Goal: Task Accomplishment & Management: Manage account settings

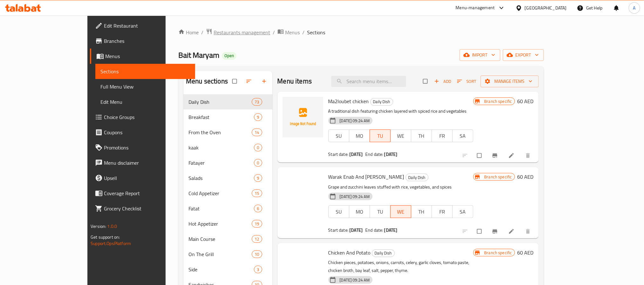
click at [214, 33] on span "Restaurants management" at bounding box center [242, 33] width 57 height 8
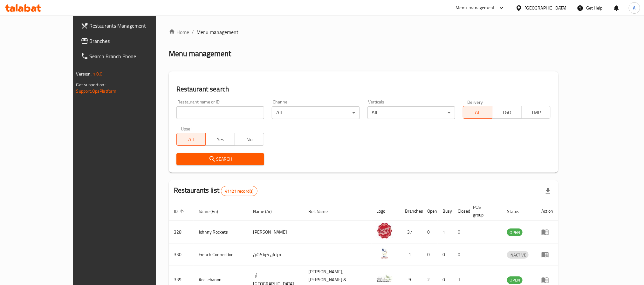
click at [90, 38] on span "Branches" at bounding box center [133, 41] width 86 height 8
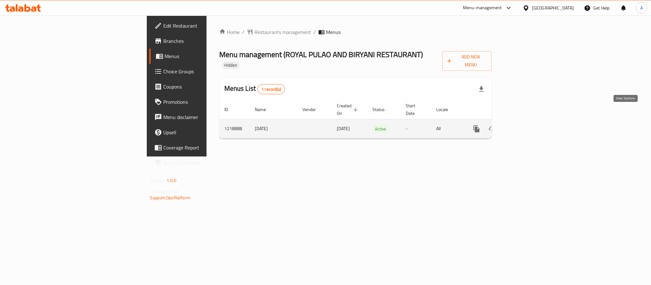
click at [526, 125] on icon "enhanced table" at bounding box center [523, 129] width 8 height 8
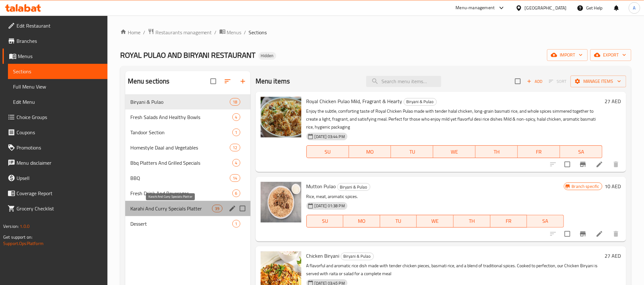
click at [167, 210] on span "Karahi And Curry Specials Platter" at bounding box center [171, 209] width 82 height 8
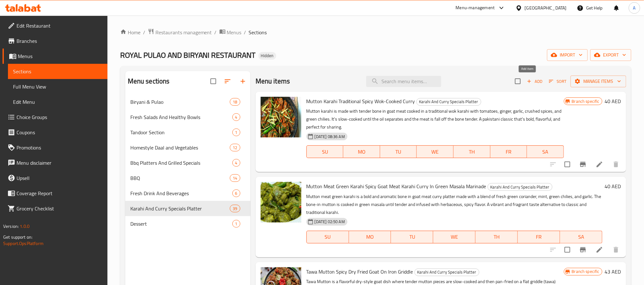
click at [532, 81] on span "Add" at bounding box center [534, 81] width 17 height 7
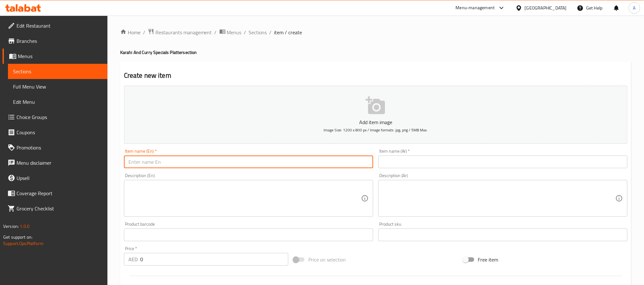
click at [226, 158] on input "text" at bounding box center [248, 162] width 249 height 13
paste input "Royal White Mutton Karahi – Creamy Bone-in Goat Karahi"
click at [223, 164] on input "Royal White Mutton Karahi – Creamy Bone-in Goat Karahi" at bounding box center [248, 162] width 249 height 13
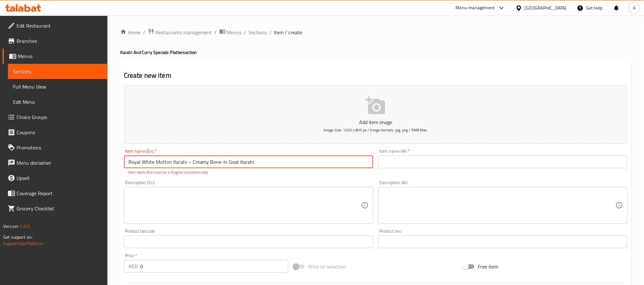
click at [189, 164] on input "Royal White Mutton Karahi – Creamy Bone-In Goat Karahi" at bounding box center [248, 162] width 249 height 13
click at [219, 165] on input "Royal White Mutton Karahi Creamy Bone-In Goat Karahi" at bounding box center [248, 162] width 249 height 13
drag, startPoint x: 190, startPoint y: 164, endPoint x: 185, endPoint y: 166, distance: 5.3
click at [185, 166] on input "Royal White Mutton Karahi Creamy Bone In Goat Karahi" at bounding box center [248, 162] width 249 height 13
click at [189, 166] on input "Royal White Mutton Karahi Creamy Bone In Goat Karahi" at bounding box center [248, 162] width 249 height 13
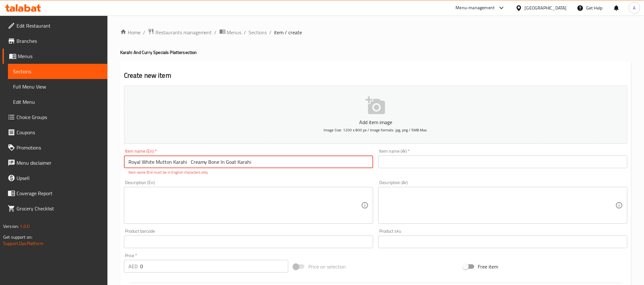
click at [186, 165] on input "Royal White Mutton Karahi Creamy Bone In Goat Karahi" at bounding box center [248, 162] width 249 height 13
type input "Royal White Mutton Karahi Creamy Bone In Goat Karahi"
click at [221, 192] on textarea at bounding box center [244, 206] width 233 height 30
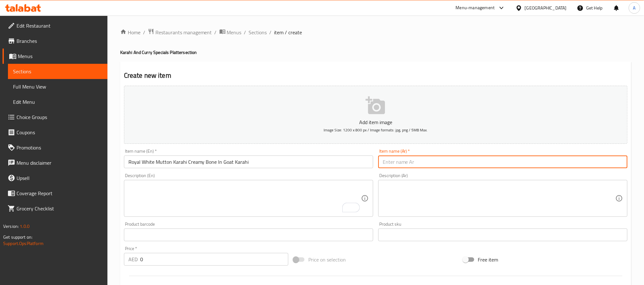
click at [423, 164] on input "text" at bounding box center [502, 162] width 249 height 13
paste input "كراهي لحم أبيض ملكي – كراهي لحم غنم بالعظم وصلصة كريمية فاخرة"
click at [482, 161] on input "كراهي لحم أبيض ملكي – كراهي لحم غنم بالعظم وصلصة كريمية فاخرة" at bounding box center [502, 162] width 249 height 13
type input "كراهي لحم أبيض ملكي كراهي لحم غنم بالعظم وصلصة كريمية فاخرة"
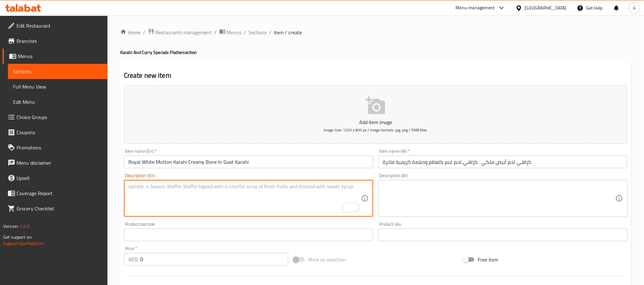
click at [198, 193] on textarea "To enrich screen reader interactions, please activate Accessibility in Grammarl…" at bounding box center [244, 199] width 233 height 30
paste textarea "Royal white mutton karahi is a premium dish featuring bone-in goat meat cooked …"
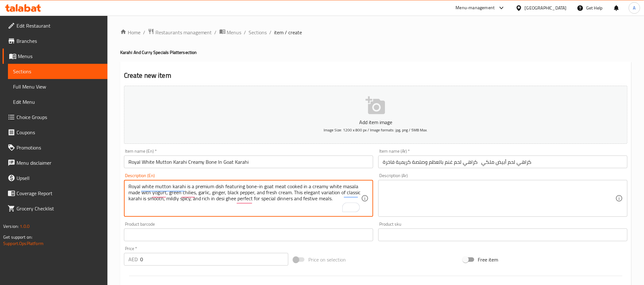
type textarea "Royal white mutton karahi is a premium dish featuring bone-in goat meat cooked …"
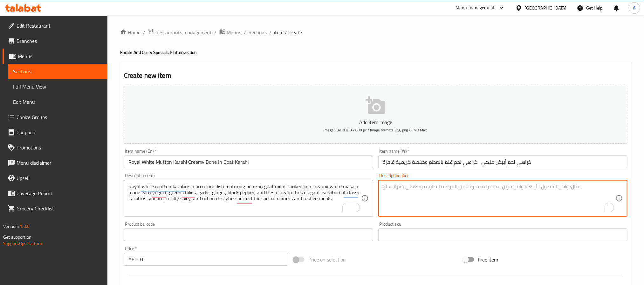
click at [442, 206] on textarea "To enrich screen reader interactions, please activate Accessibility in Grammarl…" at bounding box center [499, 199] width 233 height 30
paste textarea "كراهي لحم أبيض ملكي هو طبق فاخر يُحضّر من لحم الغنم بالعظم ويُطهى في صلصة بيضاء…"
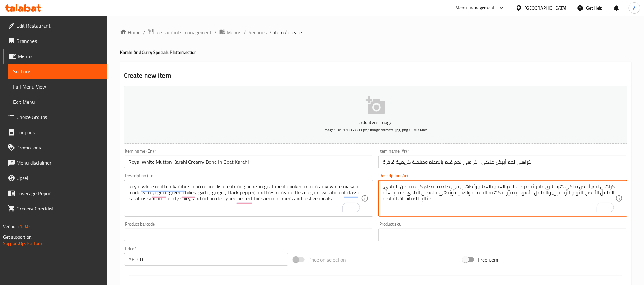
type textarea "كراهي لحم أبيض ملكي هو طبق فاخر يُحضّر من لحم الغنم بالعظم ويُطهى في صلصة بيضاء…"
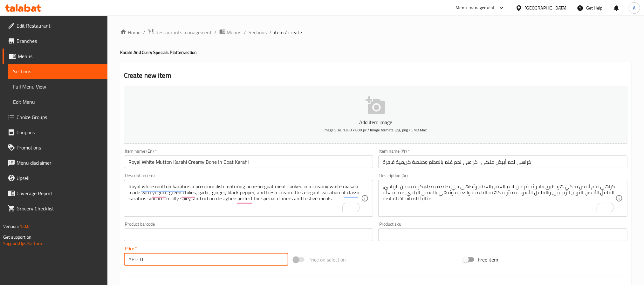
paste input "43"
drag, startPoint x: 152, startPoint y: 264, endPoint x: 131, endPoint y: 260, distance: 21.6
click at [131, 260] on div "AED 43 Price *" at bounding box center [206, 259] width 164 height 13
type input "43"
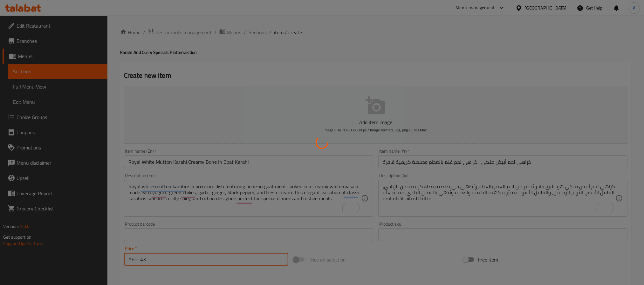
type input "0"
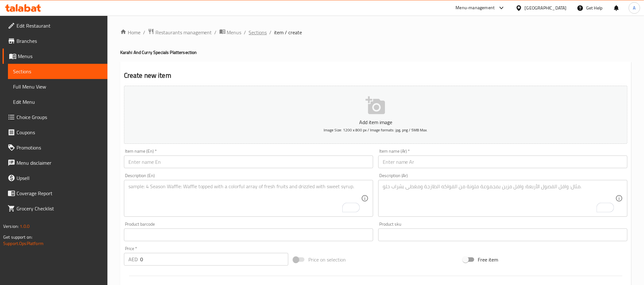
click at [256, 33] on span "Sections" at bounding box center [258, 33] width 18 height 8
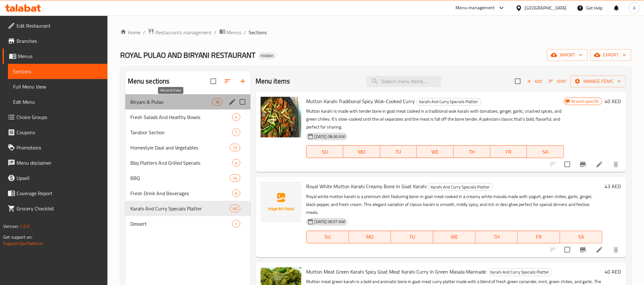
click at [156, 102] on span "Biryani & Pulao" at bounding box center [171, 102] width 82 height 8
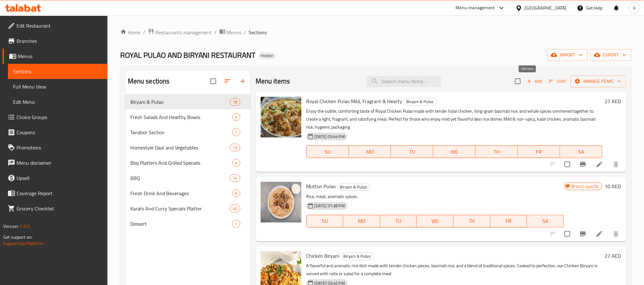
click at [526, 80] on icon "button" at bounding box center [529, 82] width 6 height 6
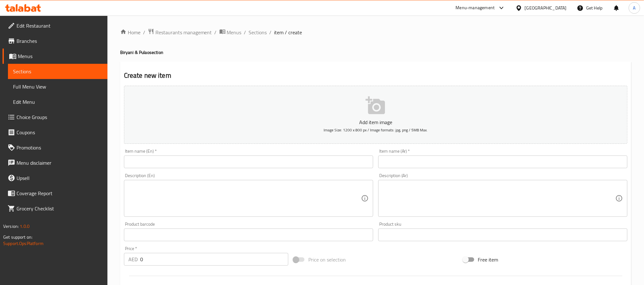
click at [218, 163] on input "text" at bounding box center [248, 162] width 249 height 13
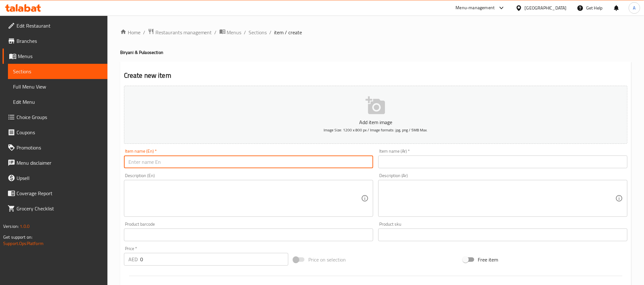
paste input "Fish Tikka Biryani Spicy Grilled Fish With Desi Masala Rice"
type input "Fish Tikka Biryani Spicy Grilled Fish With Desi Masala Rice"
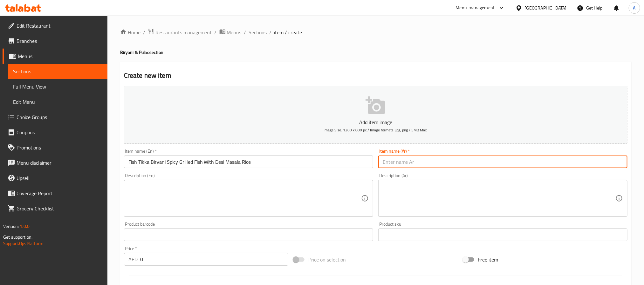
click at [407, 164] on input "text" at bounding box center [502, 162] width 249 height 13
paste input "برياني فيش تيكا – سمك مشوي متبل مع أرز برياني حار"
drag, startPoint x: 457, startPoint y: 164, endPoint x: 462, endPoint y: 162, distance: 5.3
click at [462, 162] on input "برياني فيش تيكا – سمك مشوي متبل مع أرز برياني حار" at bounding box center [502, 162] width 249 height 13
type input "برياني فيش تيكا سمك مشوي متبل مع أرز برياني حار"
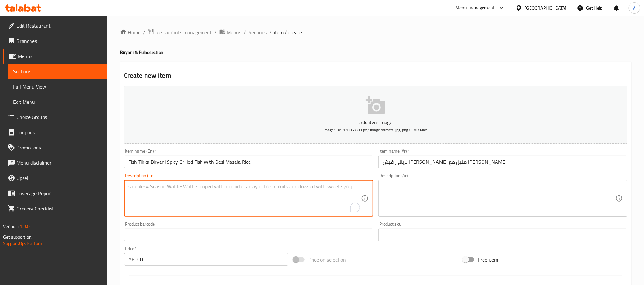
paste textarea "Fish tikka biryani is a flavorful fusion of spicy grilled fish tikka and long-g…"
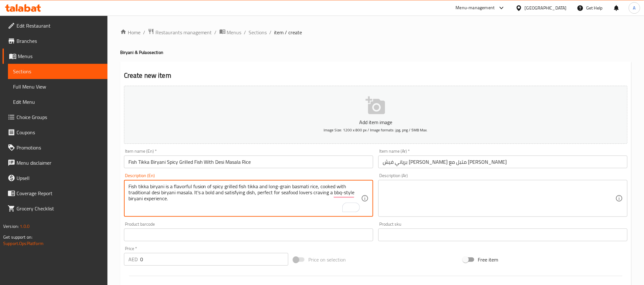
type textarea "Fish tikka biryani is a flavorful fusion of spicy grilled fish tikka and long-g…"
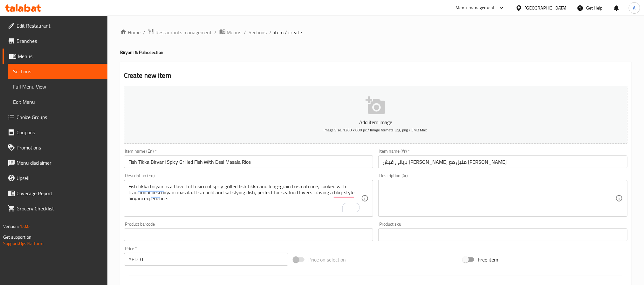
click at [494, 197] on textarea at bounding box center [499, 199] width 233 height 30
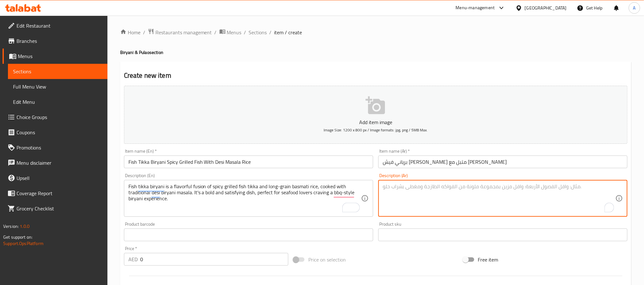
paste textarea "برياني فيش تيكا هو مزيج غني من قطع السمك المشوي الحار مع أرز بسمتي طويل الحبة و…"
type textarea "برياني فيش تيكا هو مزيج غني من قطع السمك المشوي الحار مع أرز بسمتي طويل الحبة و…"
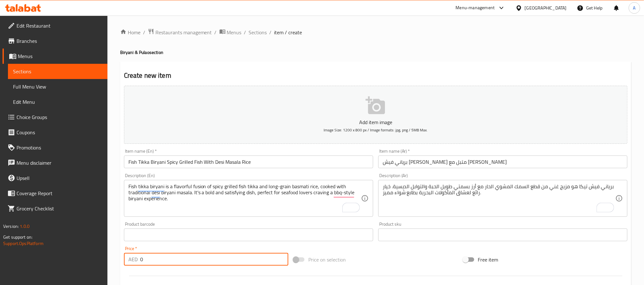
drag, startPoint x: 154, startPoint y: 254, endPoint x: 126, endPoint y: 259, distance: 28.8
click at [126, 259] on div "AED 0 Price *" at bounding box center [206, 259] width 164 height 13
paste input "32"
type input "32"
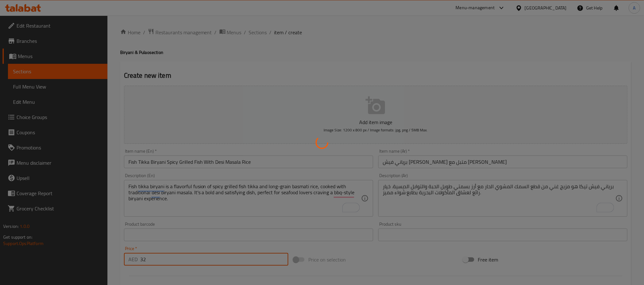
type input "0"
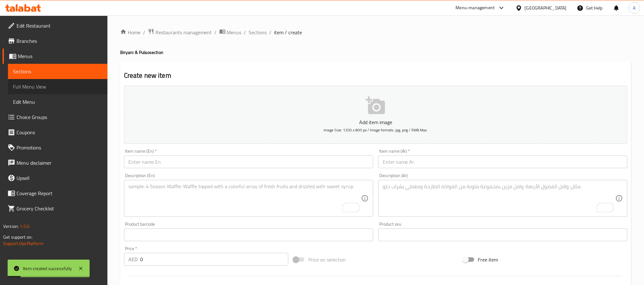
click at [54, 91] on link "Full Menu View" at bounding box center [57, 86] width 99 height 15
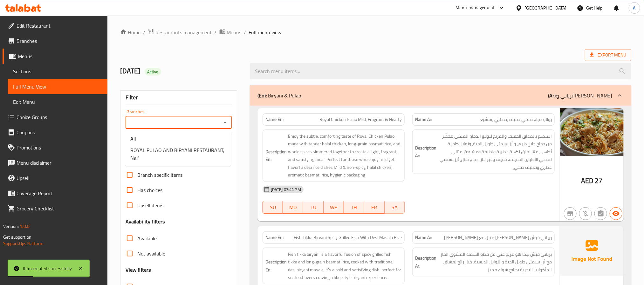
click at [169, 124] on input "Branches" at bounding box center [173, 122] width 92 height 9
click at [164, 152] on span "ROYAL PULAO AND BIRYANI RESTAURANT, Naif" at bounding box center [178, 154] width 96 height 15
type input "ROYAL PULAO AND BIRYANI RESTAURANT, Naif"
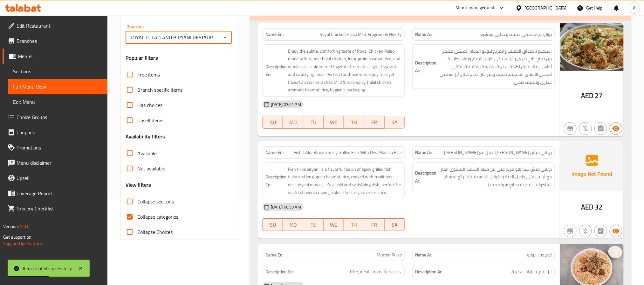
scroll to position [95, 0]
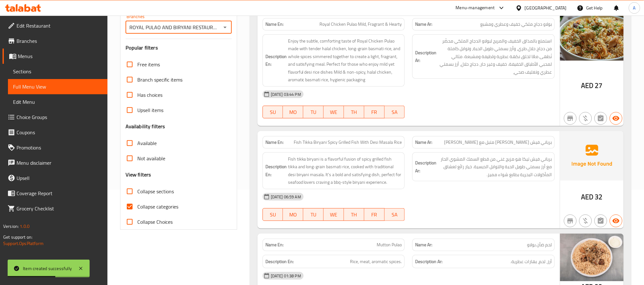
click at [128, 208] on input "Collapse categories" at bounding box center [129, 206] width 15 height 15
checkbox input "false"
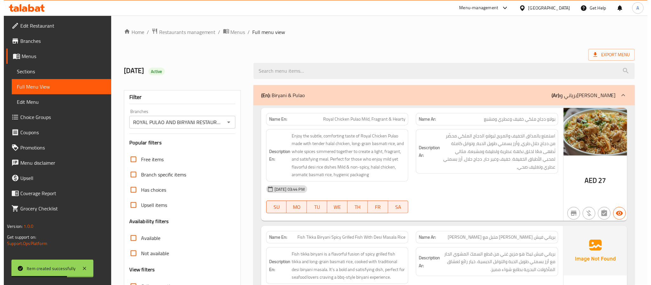
scroll to position [0, 0]
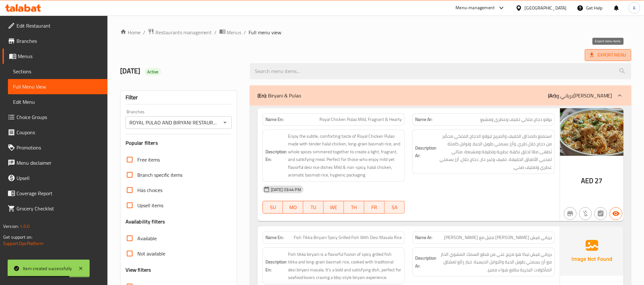
click at [608, 53] on span "Export Menu" at bounding box center [608, 55] width 36 height 8
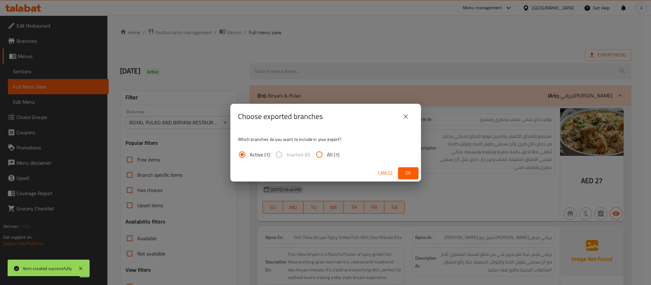
click at [327, 154] on span "All (1)" at bounding box center [333, 155] width 12 height 8
click at [327, 154] on input "All (1)" at bounding box center [319, 154] width 15 height 15
radio input "true"
click at [408, 172] on span "Ok" at bounding box center [408, 173] width 10 height 8
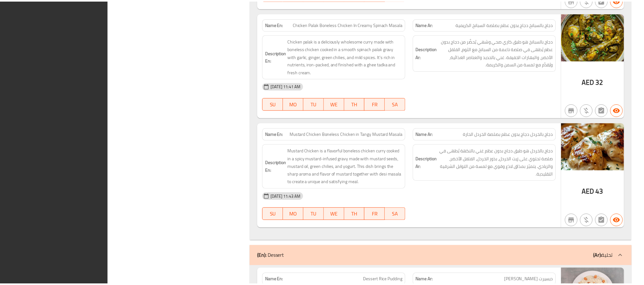
scroll to position [11393, 0]
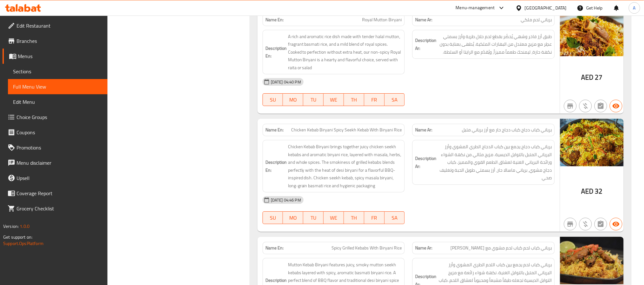
scroll to position [0, 0]
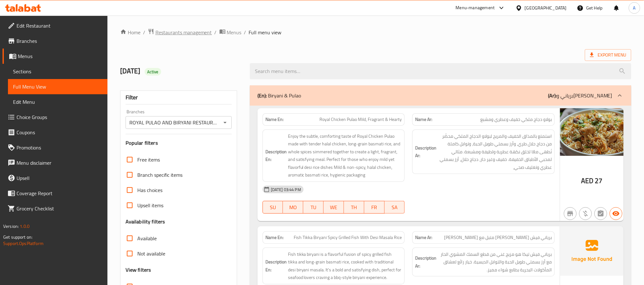
click at [176, 33] on span "Restaurants management" at bounding box center [183, 33] width 57 height 8
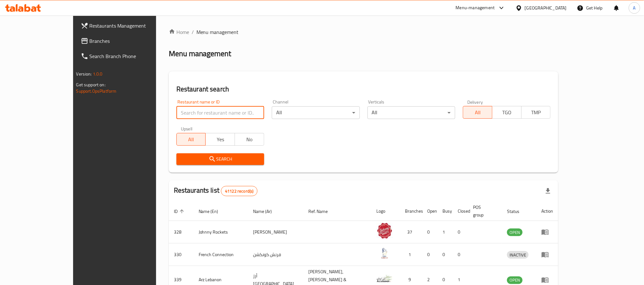
click at [176, 110] on input "search" at bounding box center [220, 112] width 88 height 13
paste input "649377"
click button "Search" at bounding box center [220, 160] width 88 height 12
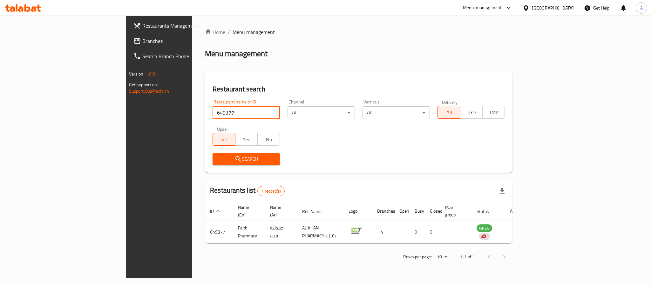
click button "Search" at bounding box center [246, 160] width 67 height 12
click at [499, 252] on div "Rows per page: 10 1-1 of 1" at bounding box center [359, 257] width 308 height 17
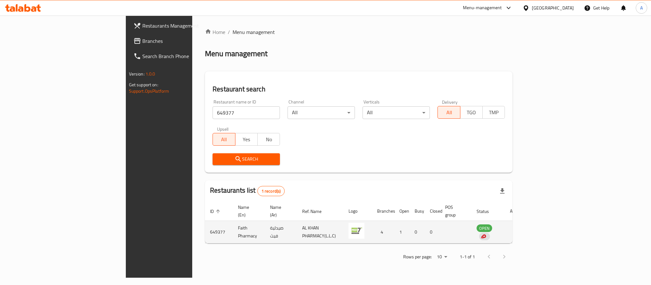
click at [205, 227] on td "649377" at bounding box center [219, 232] width 28 height 23
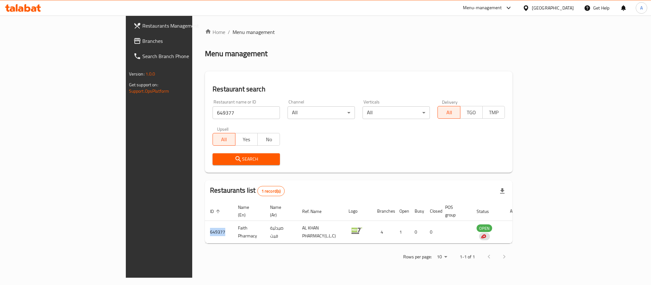
copy td "649377"
click at [213, 105] on div "Restaurant name or ID 649377 Restaurant name or ID" at bounding box center [246, 109] width 67 height 19
click at [213, 108] on input "649377" at bounding box center [246, 112] width 67 height 13
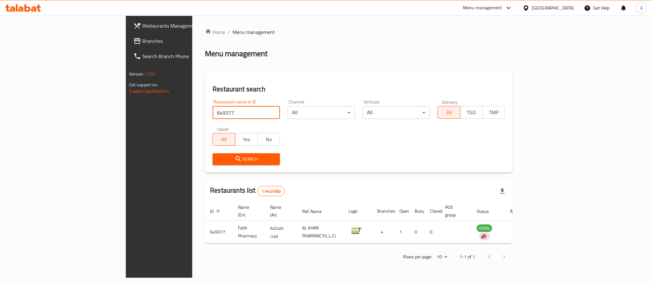
click button "Search" at bounding box center [246, 160] width 67 height 12
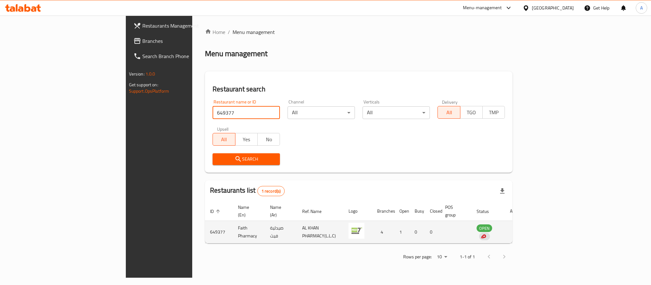
click at [233, 226] on td "Faith Pharmacy" at bounding box center [249, 232] width 32 height 23
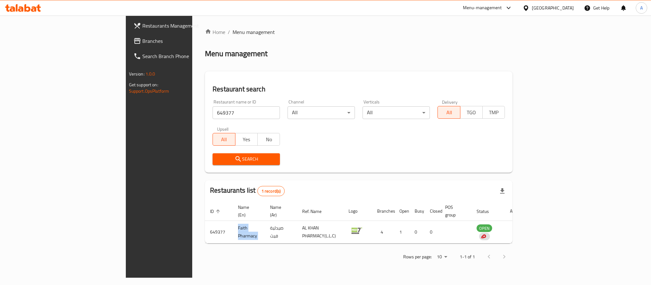
copy td "Faith Pharmacy"
click at [213, 117] on input "649377" at bounding box center [246, 112] width 67 height 13
paste input "Faith Pharmacy"
type input "Faith Pharmacy"
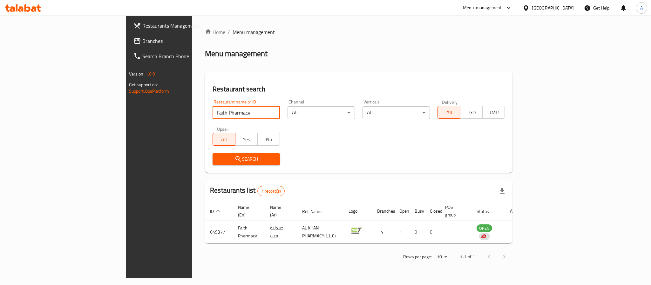
click button "Search" at bounding box center [246, 160] width 67 height 12
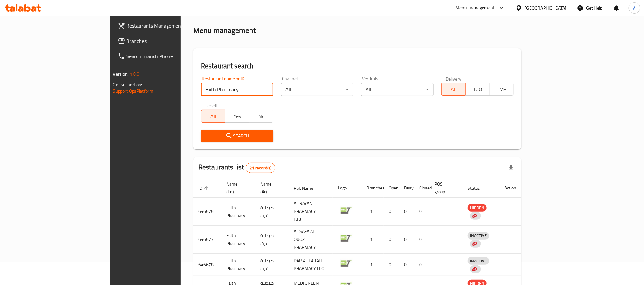
scroll to position [1, 0]
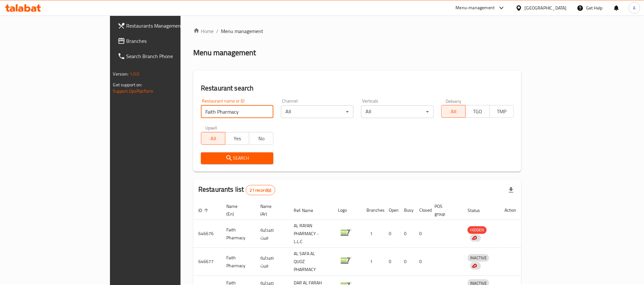
click at [113, 18] on link "Restaurants Management" at bounding box center [165, 25] width 105 height 15
